Goal: Transaction & Acquisition: Download file/media

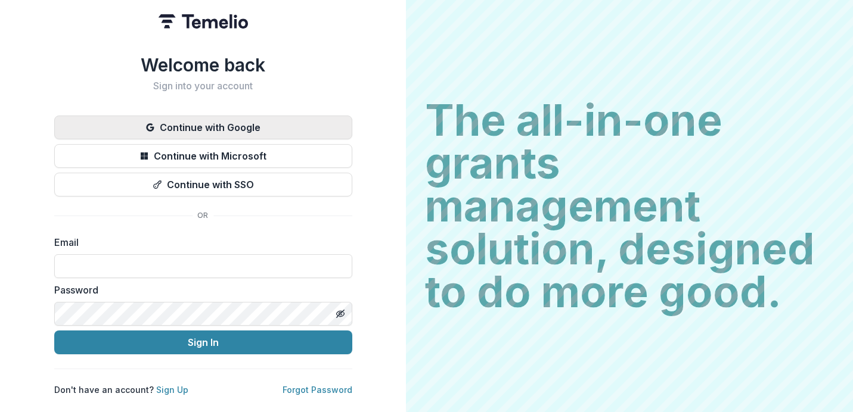
click at [308, 122] on button "Continue with Google" at bounding box center [203, 128] width 298 height 24
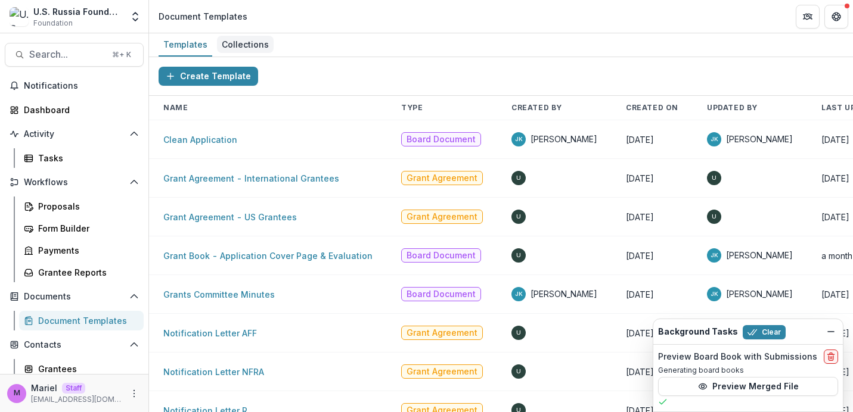
click at [234, 41] on div "Collections" at bounding box center [245, 44] width 57 height 17
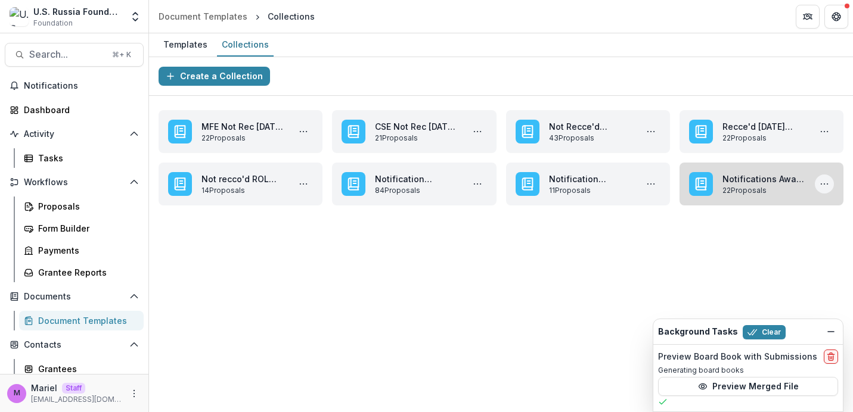
click at [824, 183] on icon "More Notifications Award June 2025 Actions" at bounding box center [824, 184] width 10 height 10
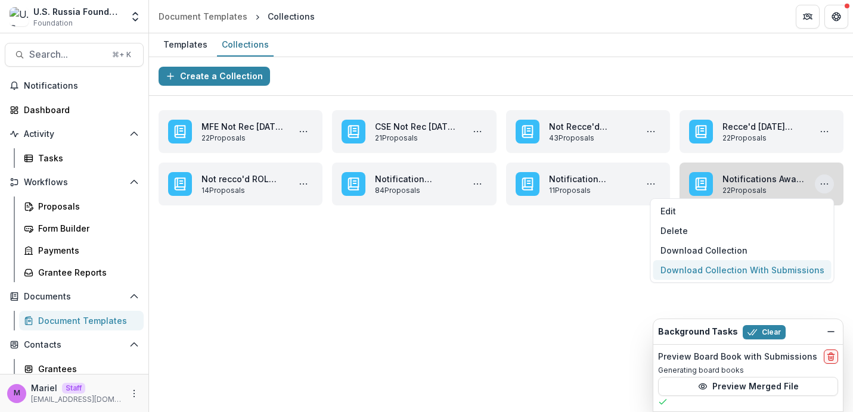
click at [716, 268] on button "Download Collection With Submissions" at bounding box center [742, 270] width 178 height 20
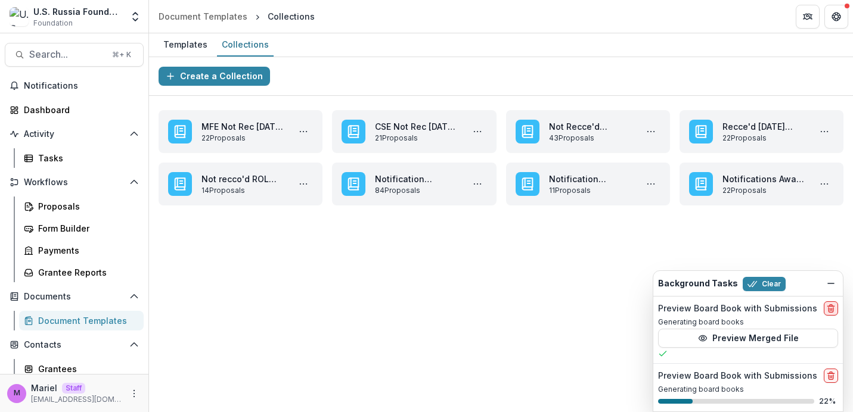
click at [830, 304] on icon "delete" at bounding box center [831, 309] width 10 height 10
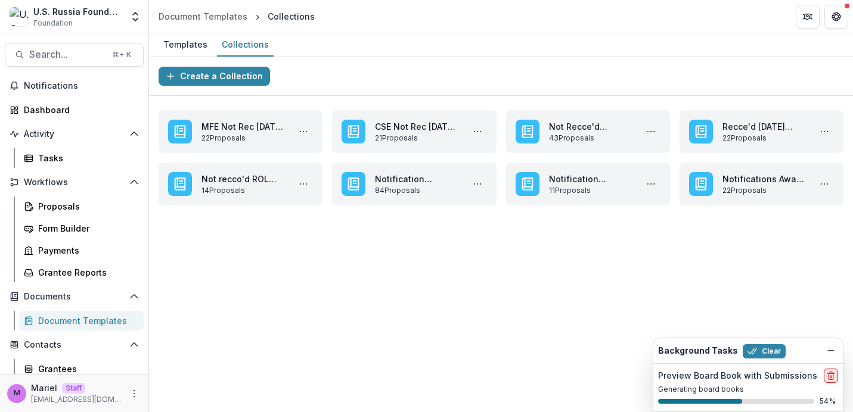
click at [828, 374] on line "delete" at bounding box center [830, 374] width 7 height 0
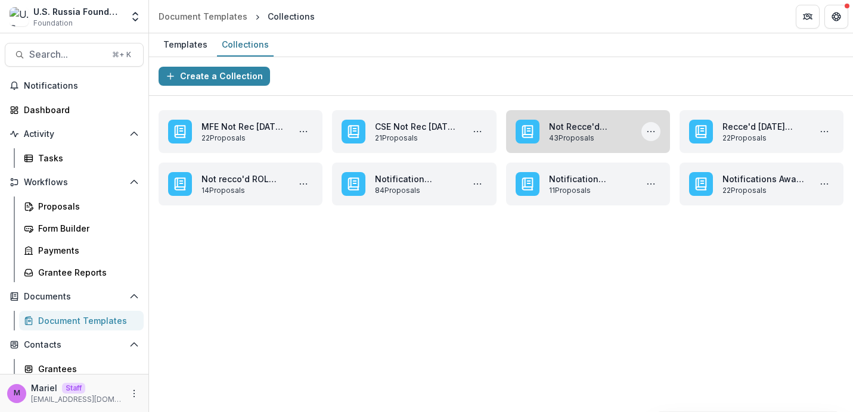
click at [649, 128] on icon "More Not Recce'd Applications Oct '25 (CSE + MFE) Actions" at bounding box center [651, 132] width 10 height 10
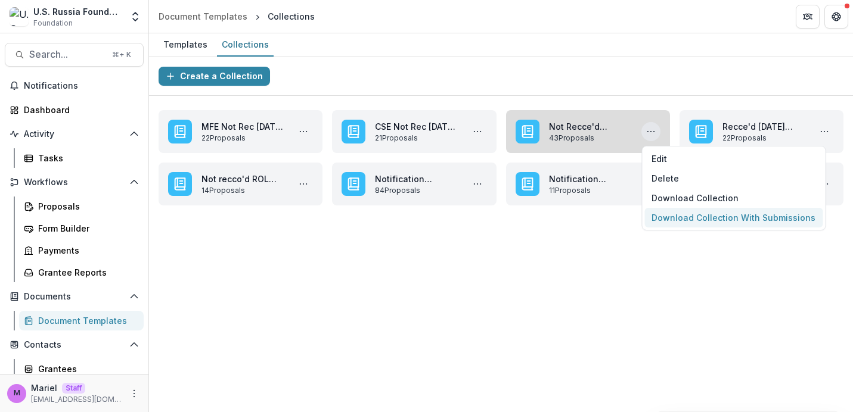
click at [684, 216] on button "Download Collection With Submissions" at bounding box center [733, 218] width 178 height 20
